Goal: Navigation & Orientation: Find specific page/section

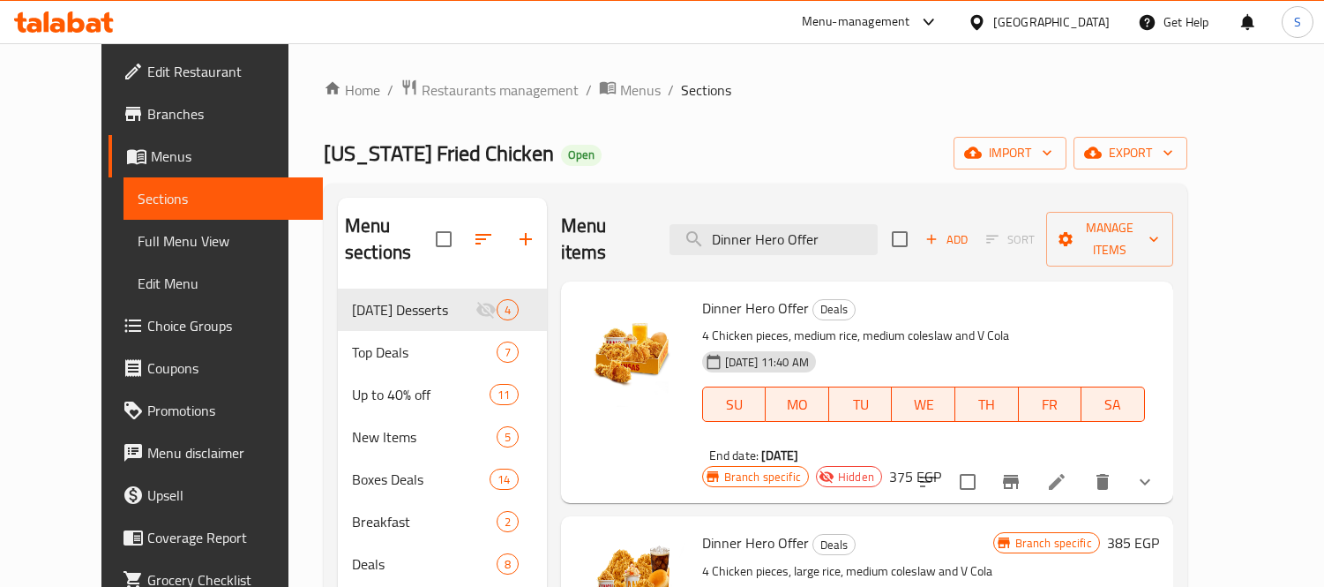
scroll to position [30, 0]
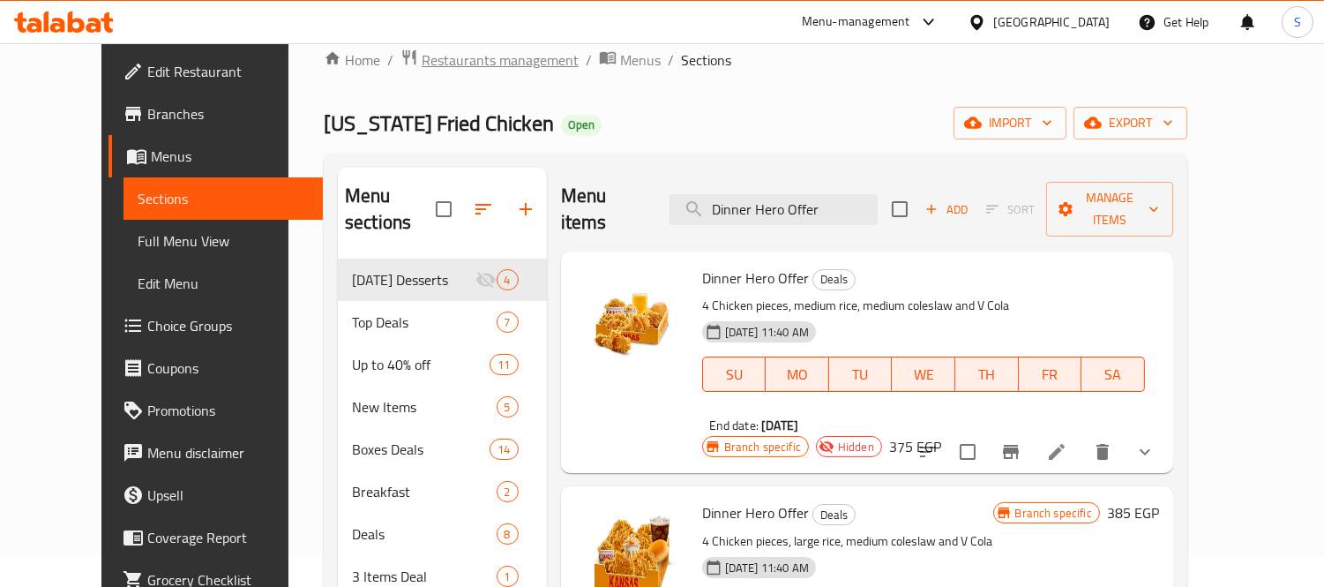
click at [457, 51] on span "Restaurants management" at bounding box center [500, 59] width 157 height 21
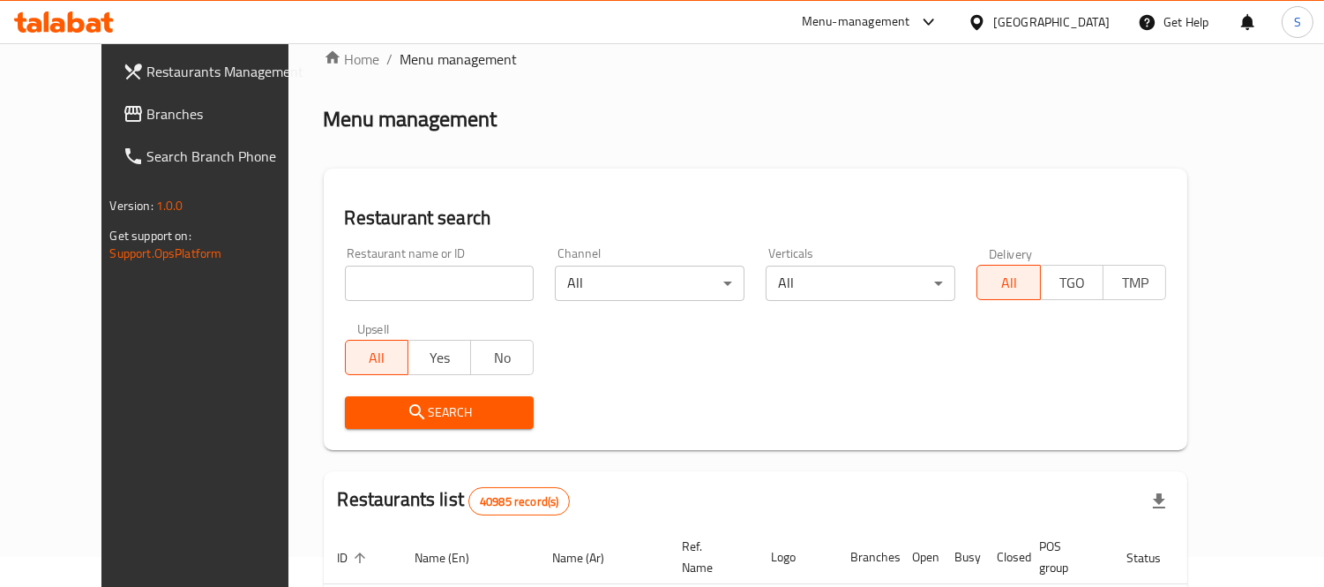
click at [1097, 25] on div "[GEOGRAPHIC_DATA]" at bounding box center [1051, 21] width 116 height 19
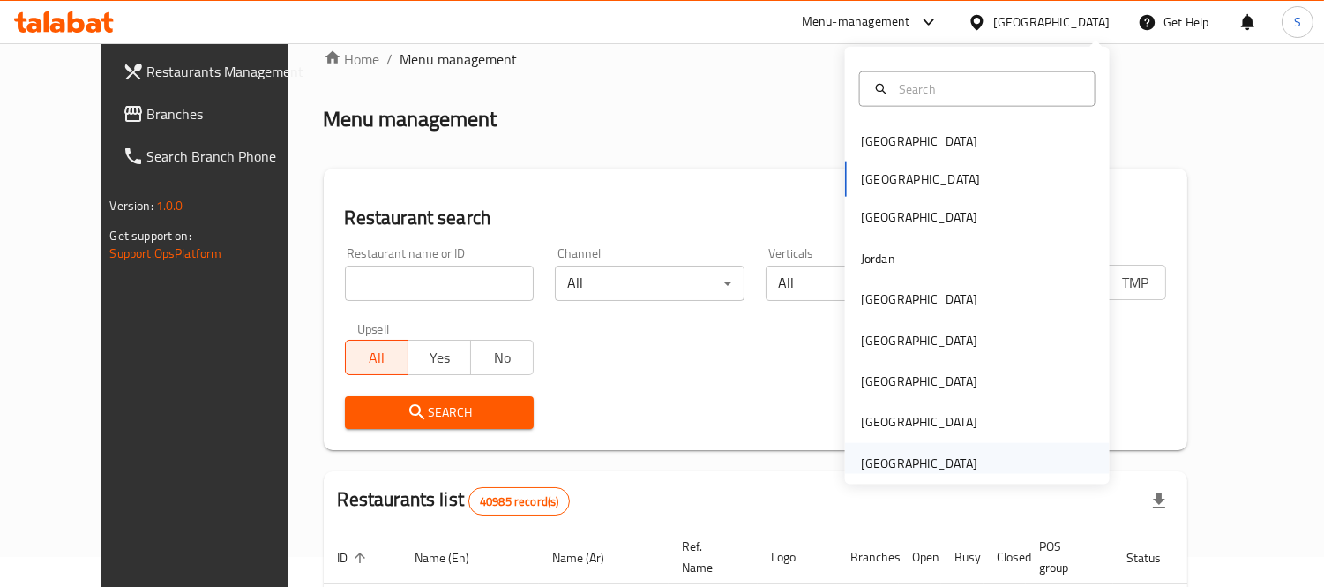
click at [898, 453] on div "[GEOGRAPHIC_DATA]" at bounding box center [919, 462] width 116 height 19
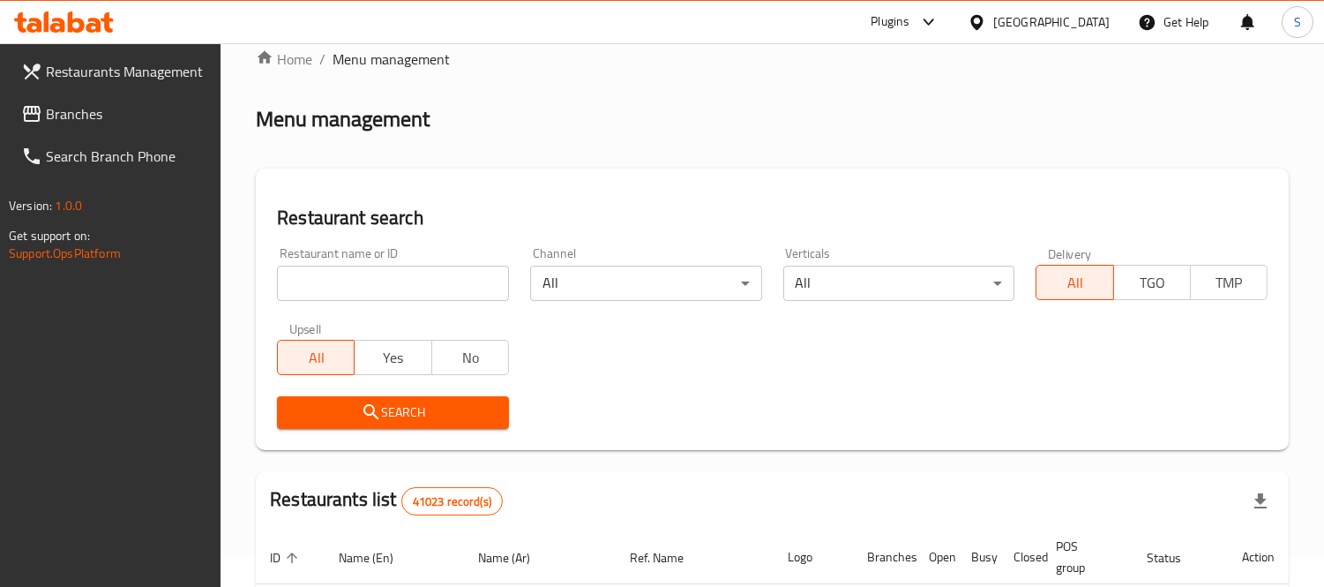
click at [78, 112] on span "Branches" at bounding box center [126, 113] width 161 height 21
